Goal: Check status

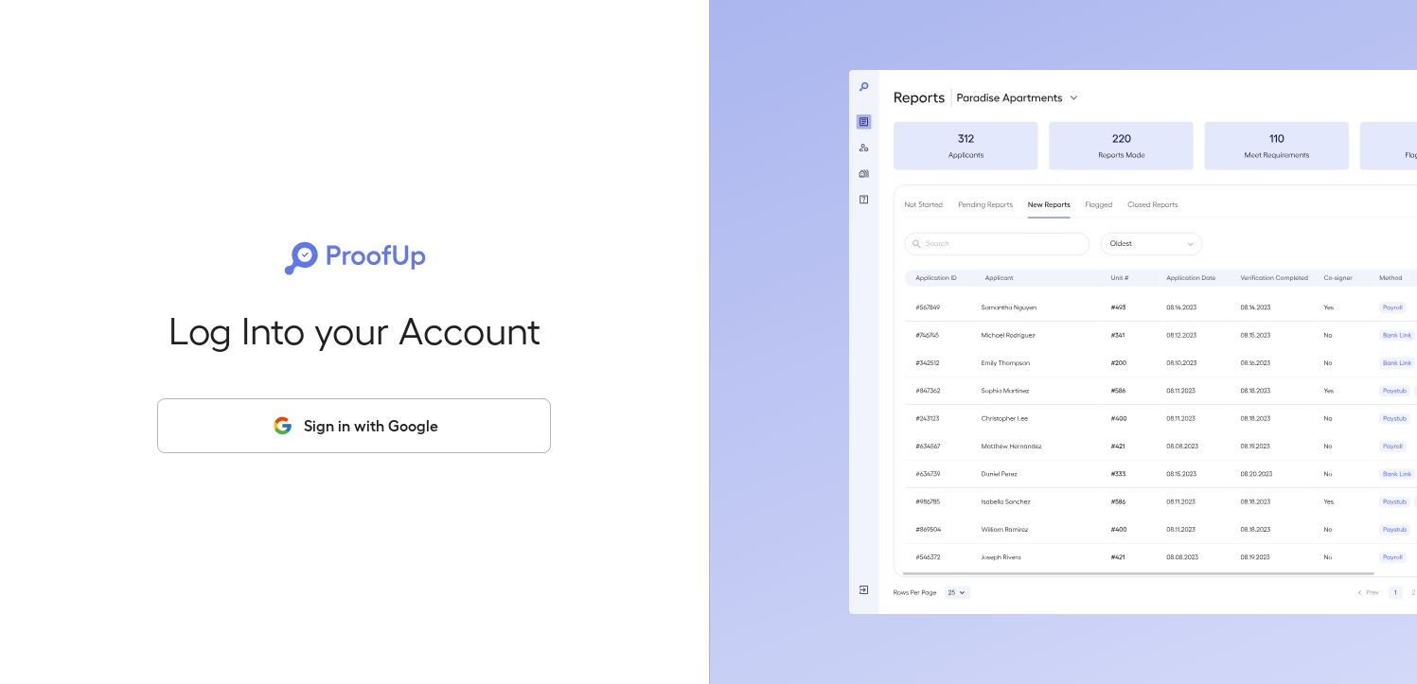
click at [351, 409] on button "Sign in with Google" at bounding box center [354, 425] width 394 height 55
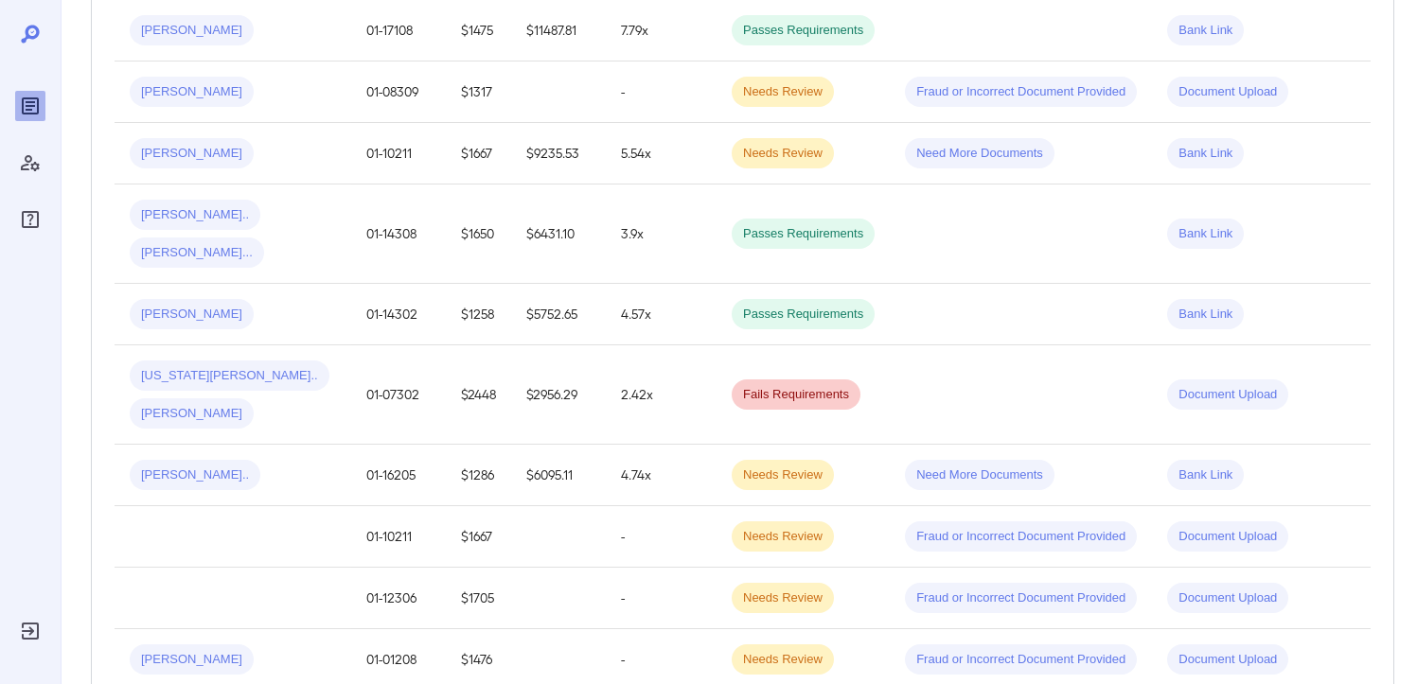
scroll to position [827, 0]
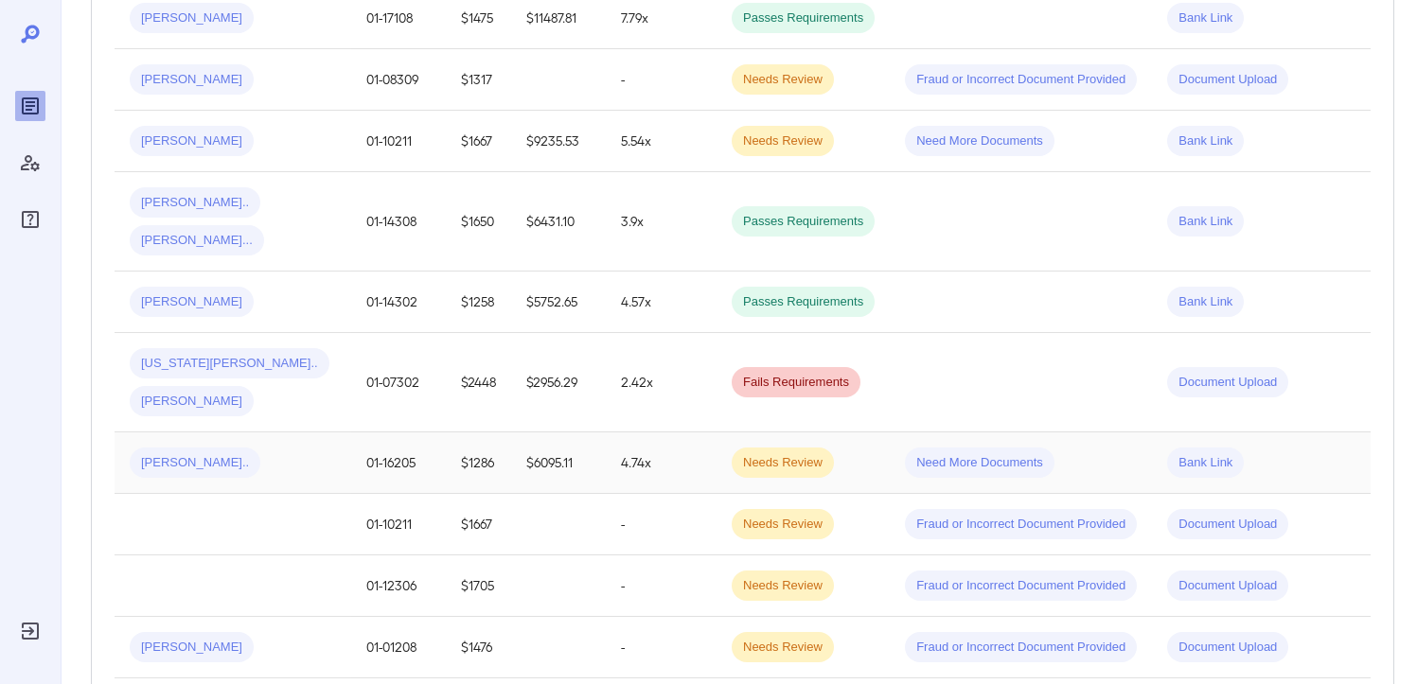
click at [186, 454] on span "[PERSON_NAME].." at bounding box center [195, 463] width 131 height 18
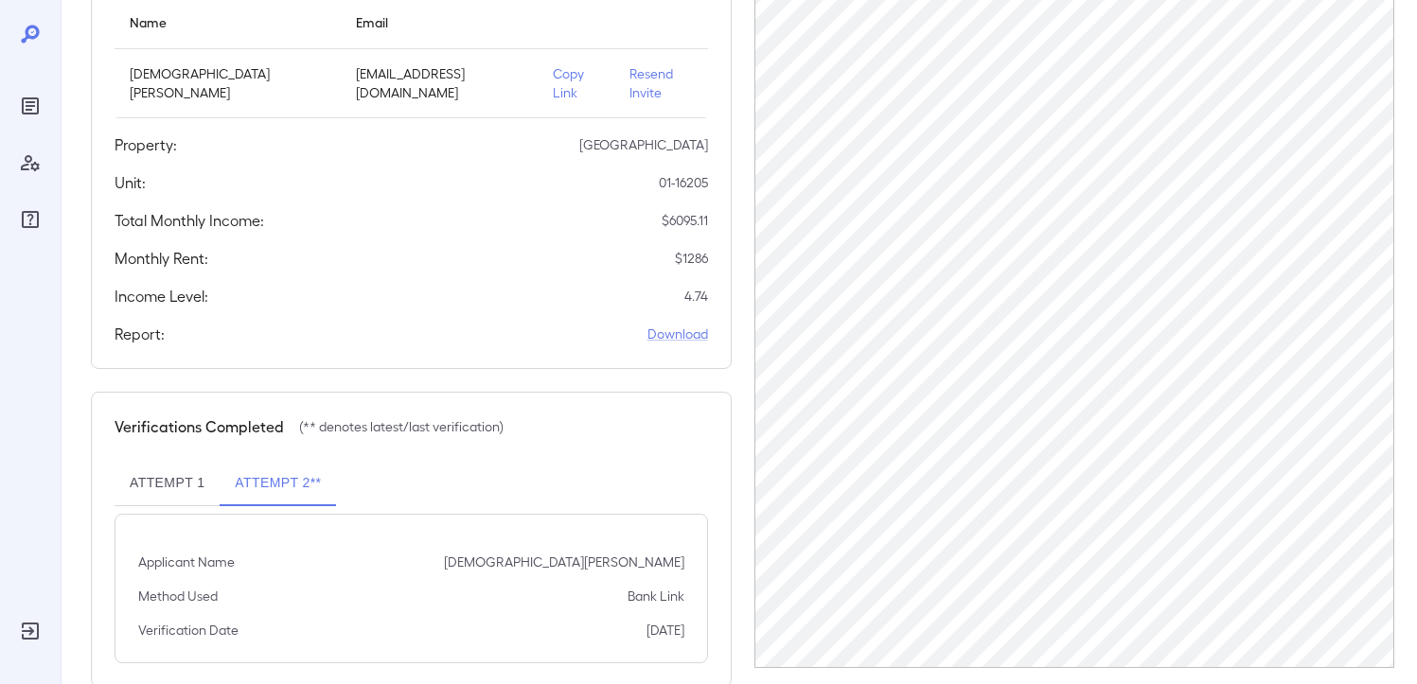
scroll to position [266, 0]
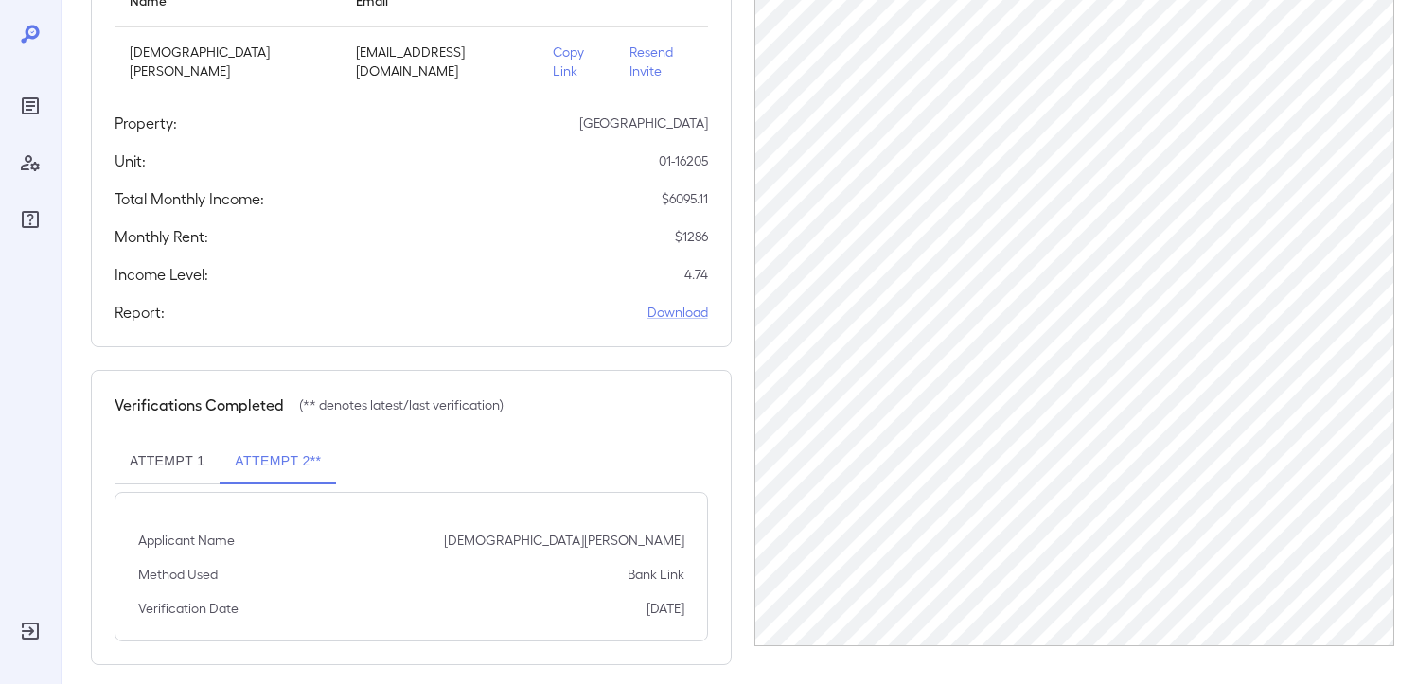
click at [176, 443] on button "Attempt 1" at bounding box center [167, 461] width 105 height 45
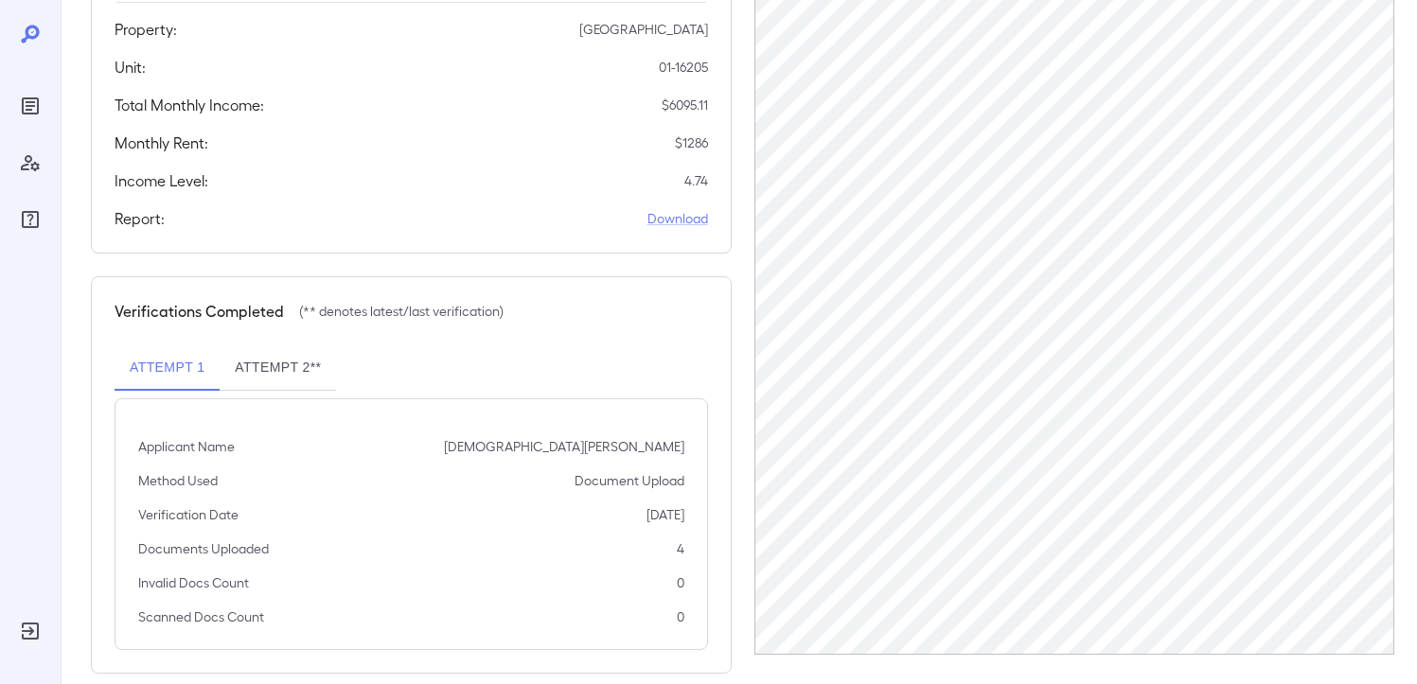
scroll to position [368, 0]
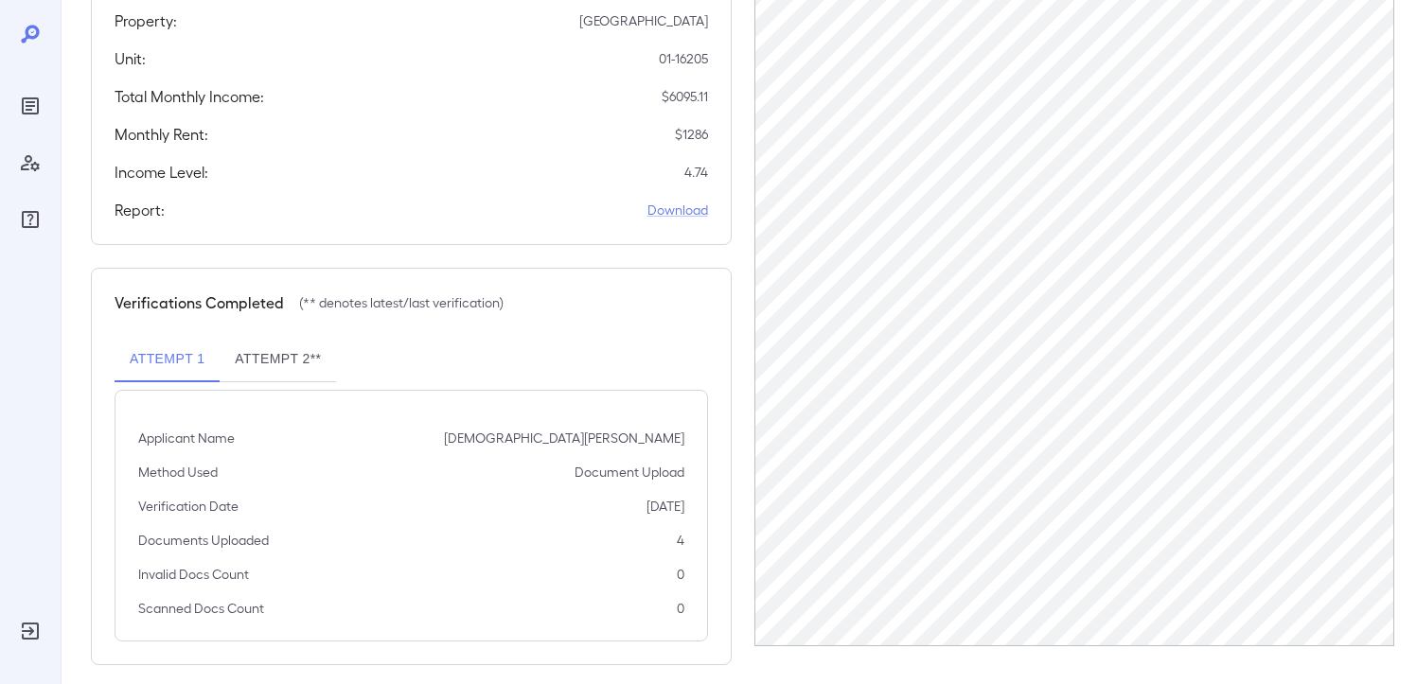
click at [265, 347] on button "Attempt 2**" at bounding box center [278, 359] width 116 height 45
